Goal: Find specific page/section: Find specific page/section

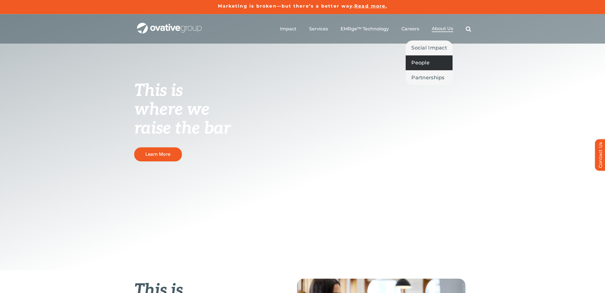
click at [419, 62] on span "People" at bounding box center [420, 63] width 18 height 8
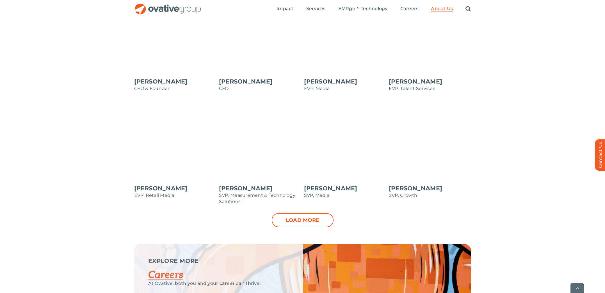
scroll to position [527, 0]
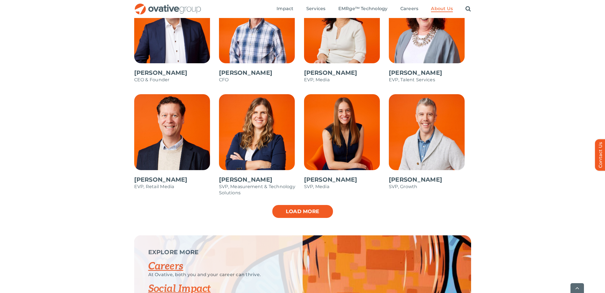
click at [310, 208] on link "Load more" at bounding box center [303, 211] width 62 height 14
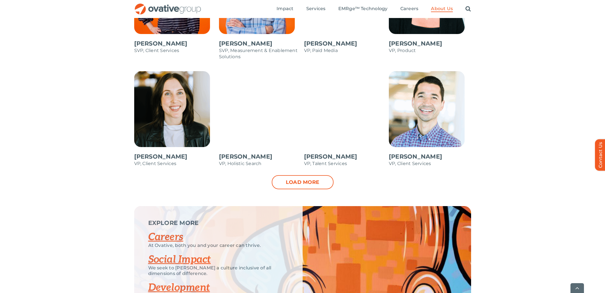
scroll to position [780, 0]
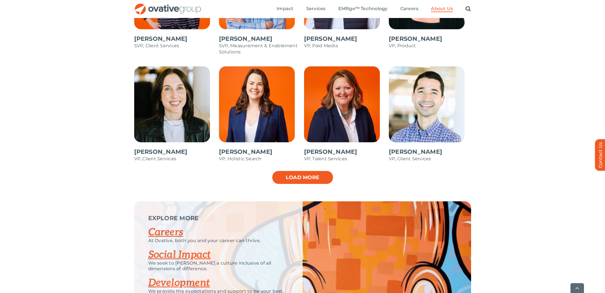
click at [292, 178] on link "Load more" at bounding box center [303, 177] width 62 height 14
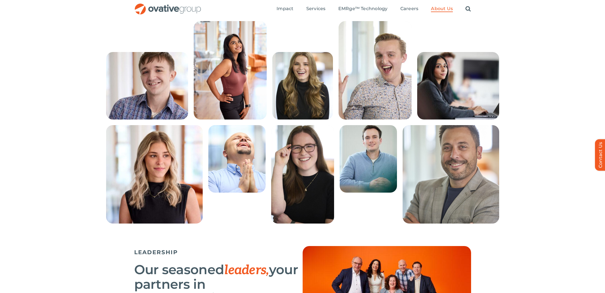
scroll to position [109, 0]
